Goal: Information Seeking & Learning: Check status

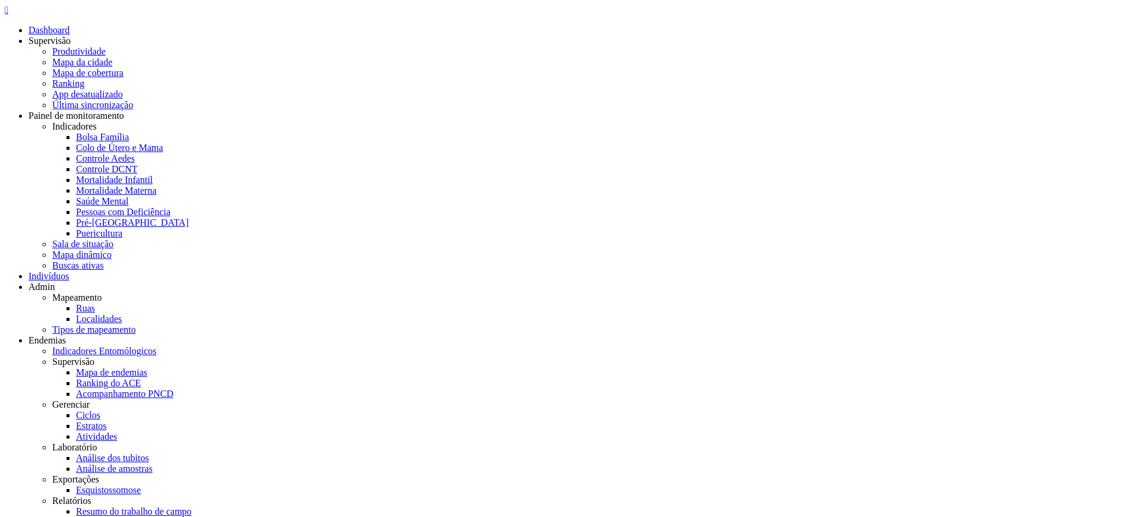
type input "**********"
